Goal: Information Seeking & Learning: Learn about a topic

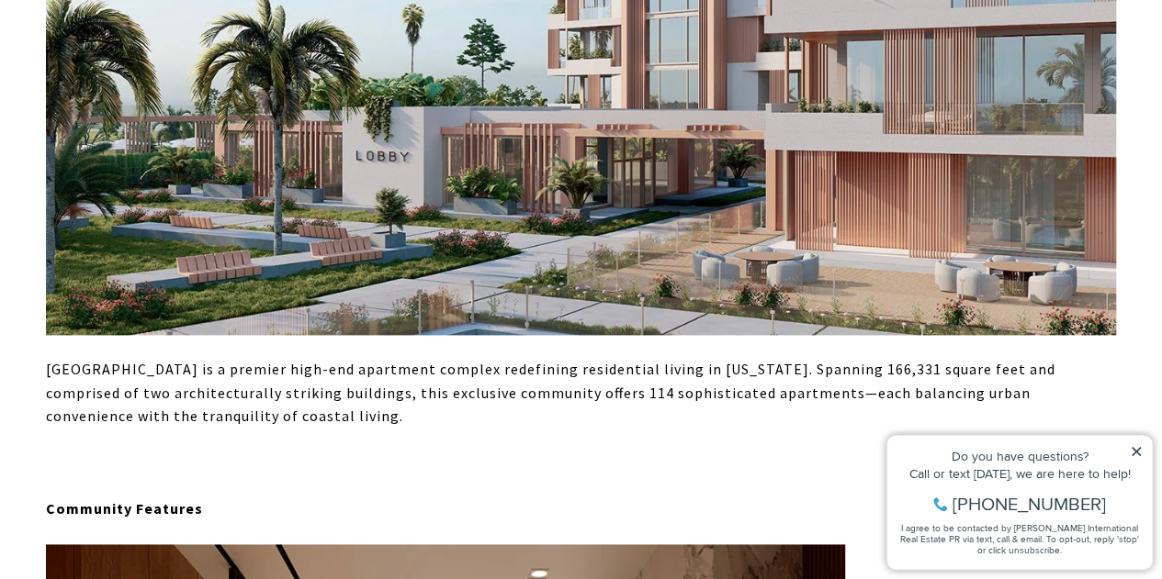
scroll to position [918, 0]
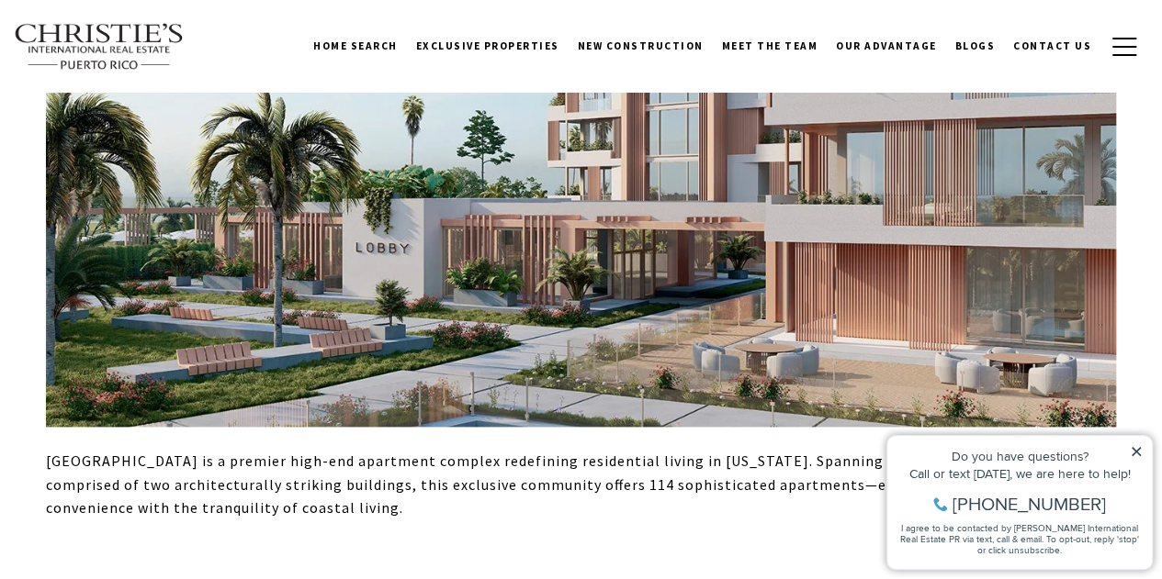
click at [1135, 461] on div "Do you have questions?" at bounding box center [1019, 456] width 246 height 13
click at [1136, 446] on icon at bounding box center [1135, 451] width 13 height 13
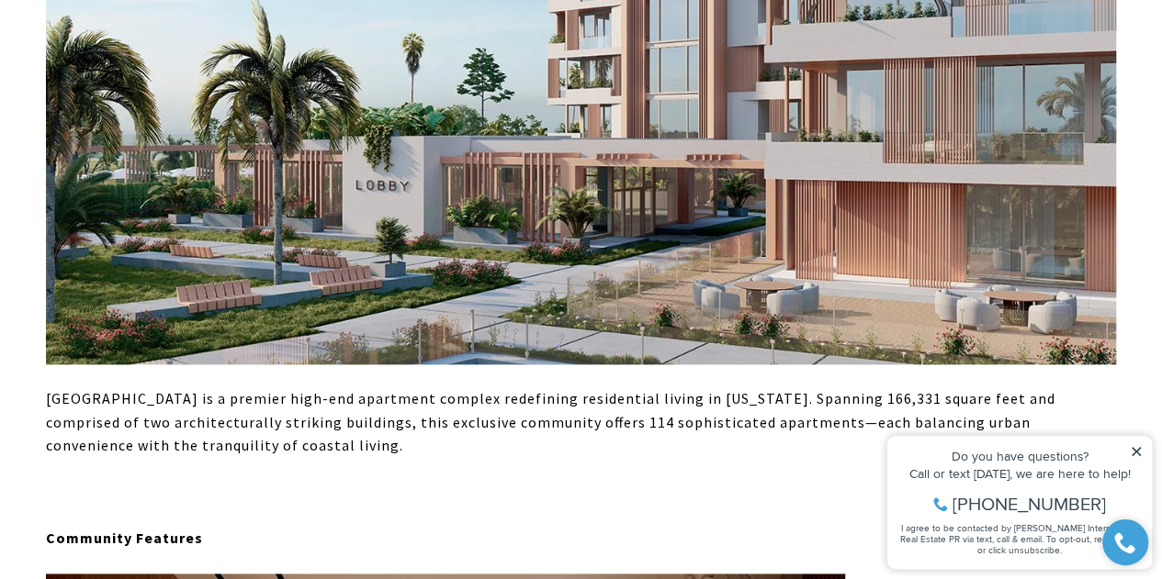
scroll to position [1010, 0]
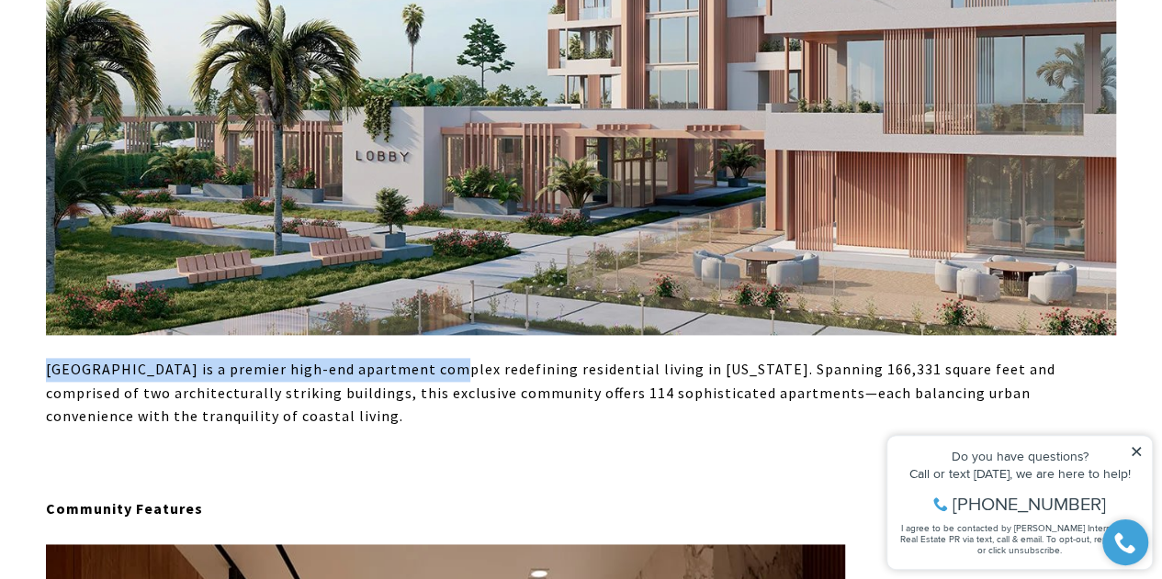
drag, startPoint x: 50, startPoint y: 368, endPoint x: 437, endPoint y: 376, distance: 387.6
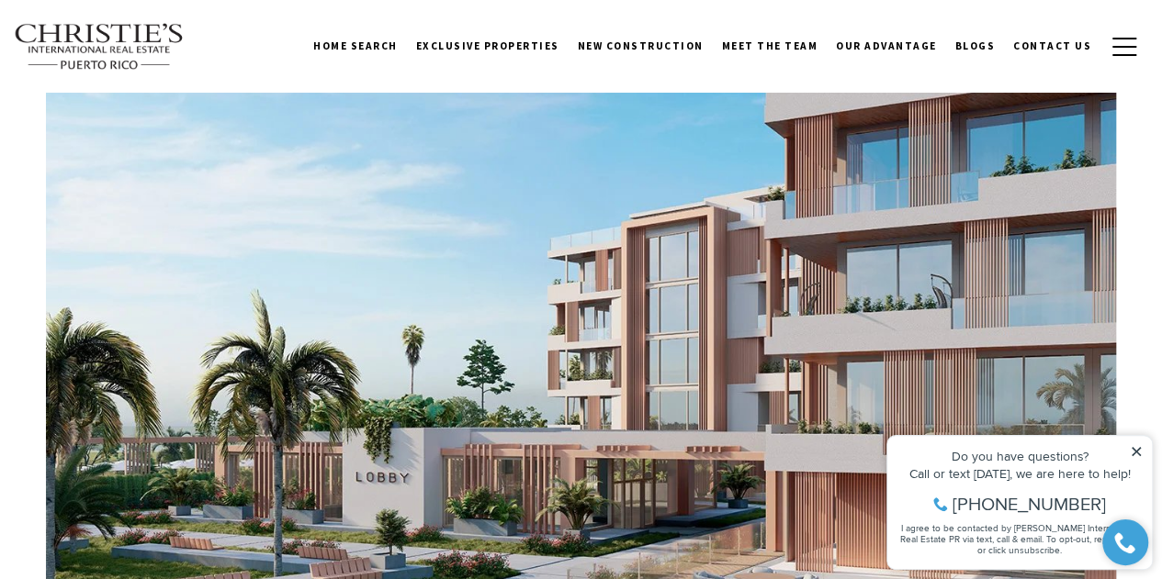
scroll to position [367, 0]
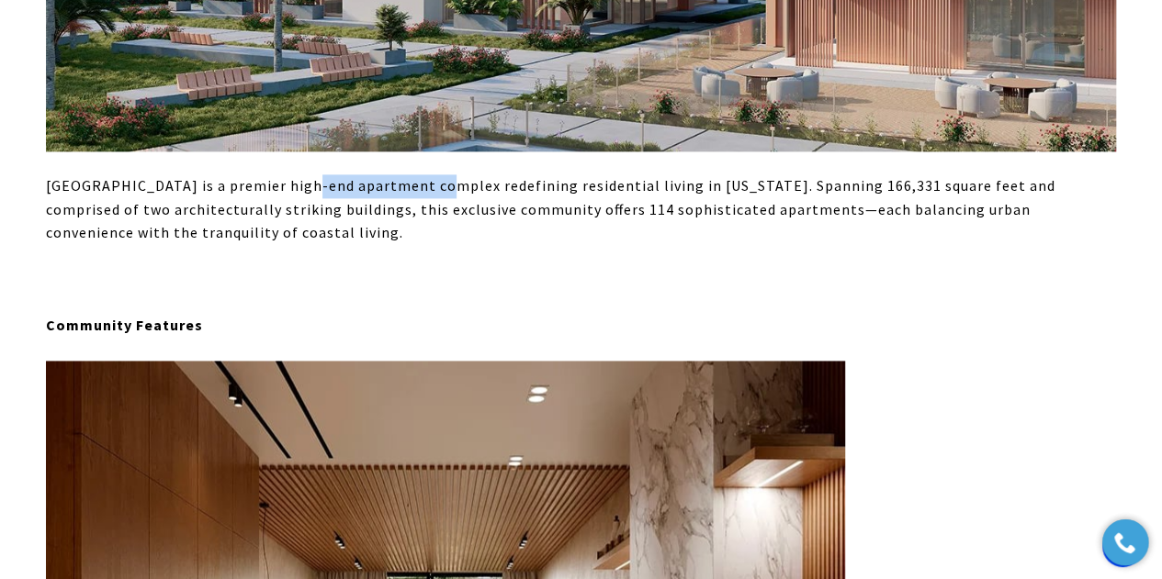
drag, startPoint x: 299, startPoint y: 186, endPoint x: 435, endPoint y: 185, distance: 135.9
click at [435, 185] on p "[GEOGRAPHIC_DATA] is a premier high-end apartment complex redefining residentia…" at bounding box center [581, 209] width 1070 height 71
copy p "apartment complex"
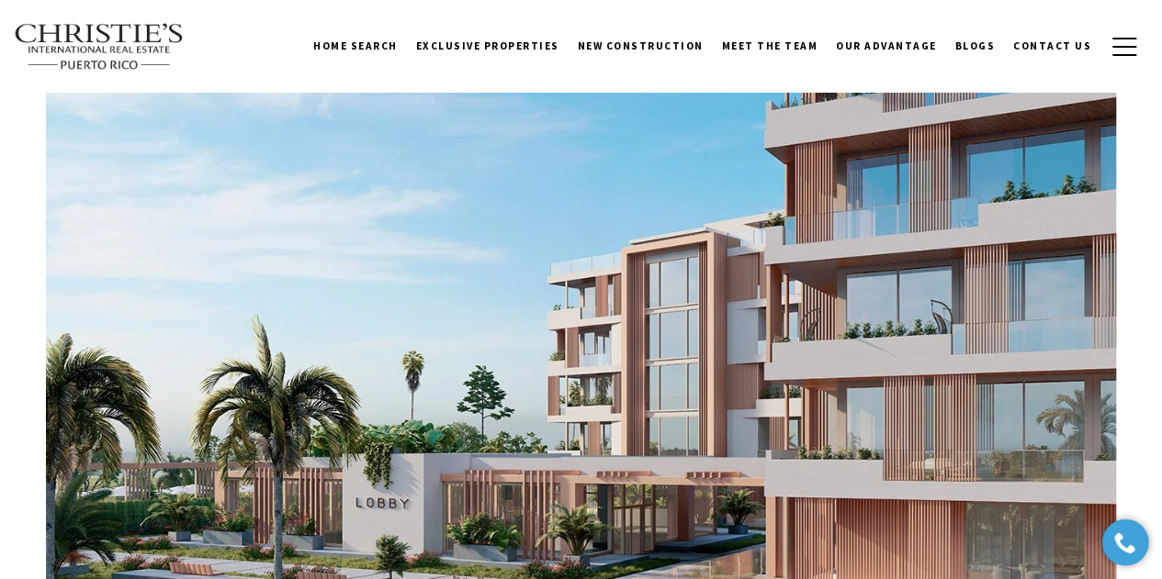
scroll to position [643, 0]
